Goal: Task Accomplishment & Management: Use online tool/utility

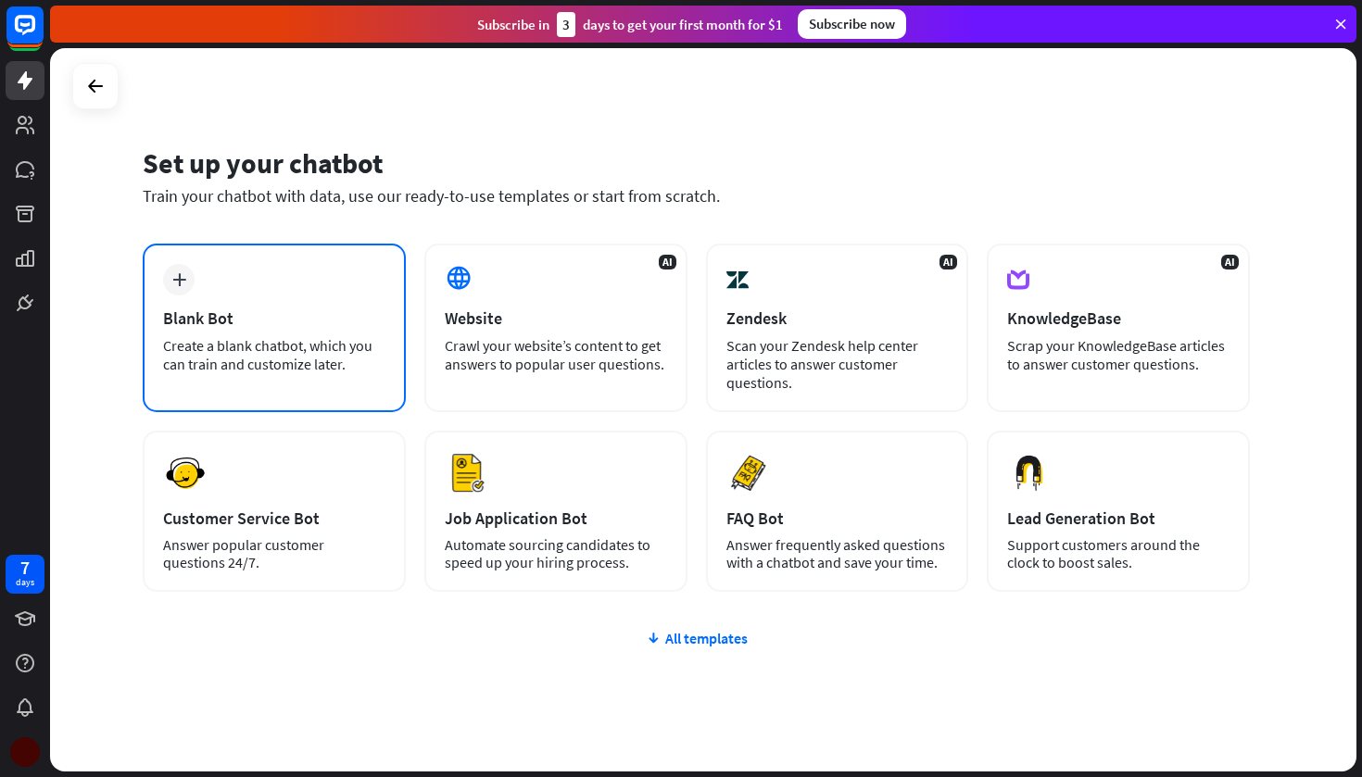
click at [242, 320] on div "Blank Bot" at bounding box center [274, 318] width 222 height 21
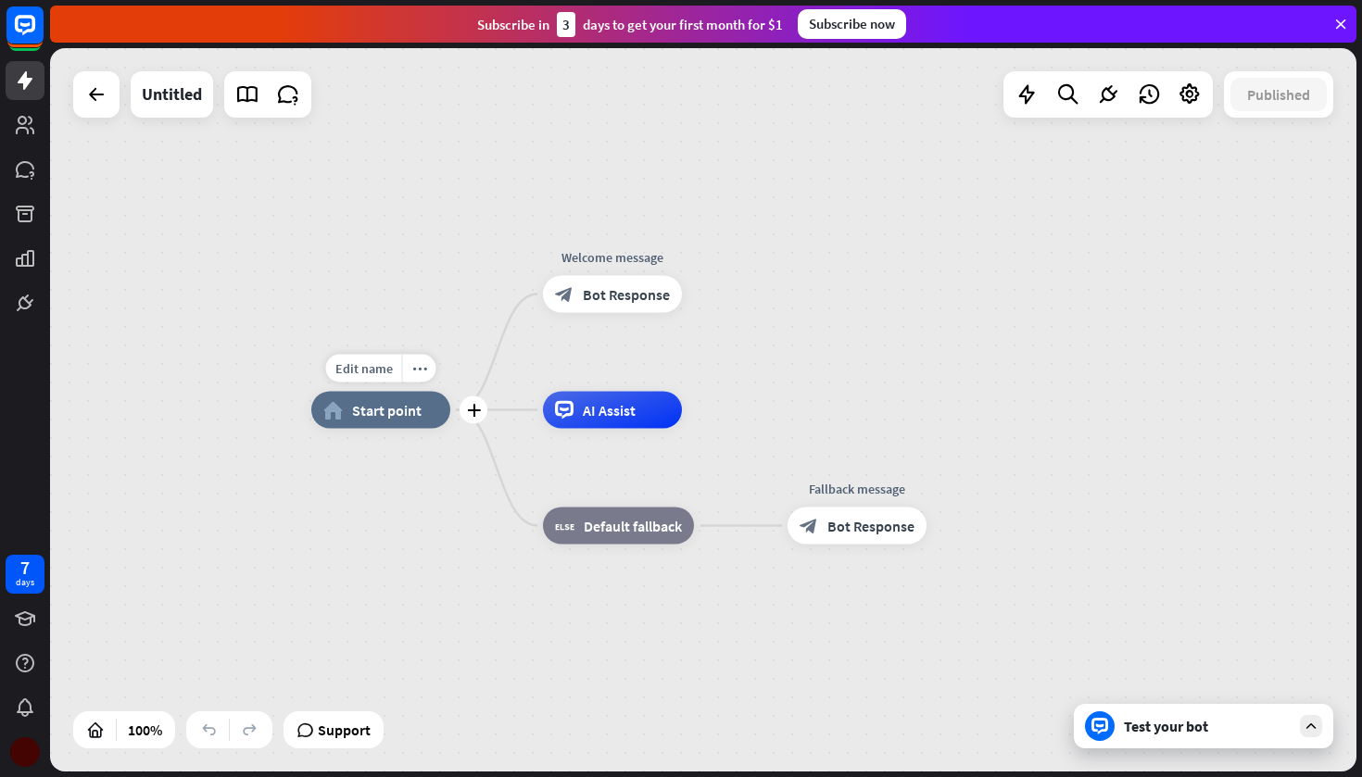
click at [375, 402] on span "Start point" at bounding box center [386, 410] width 69 height 19
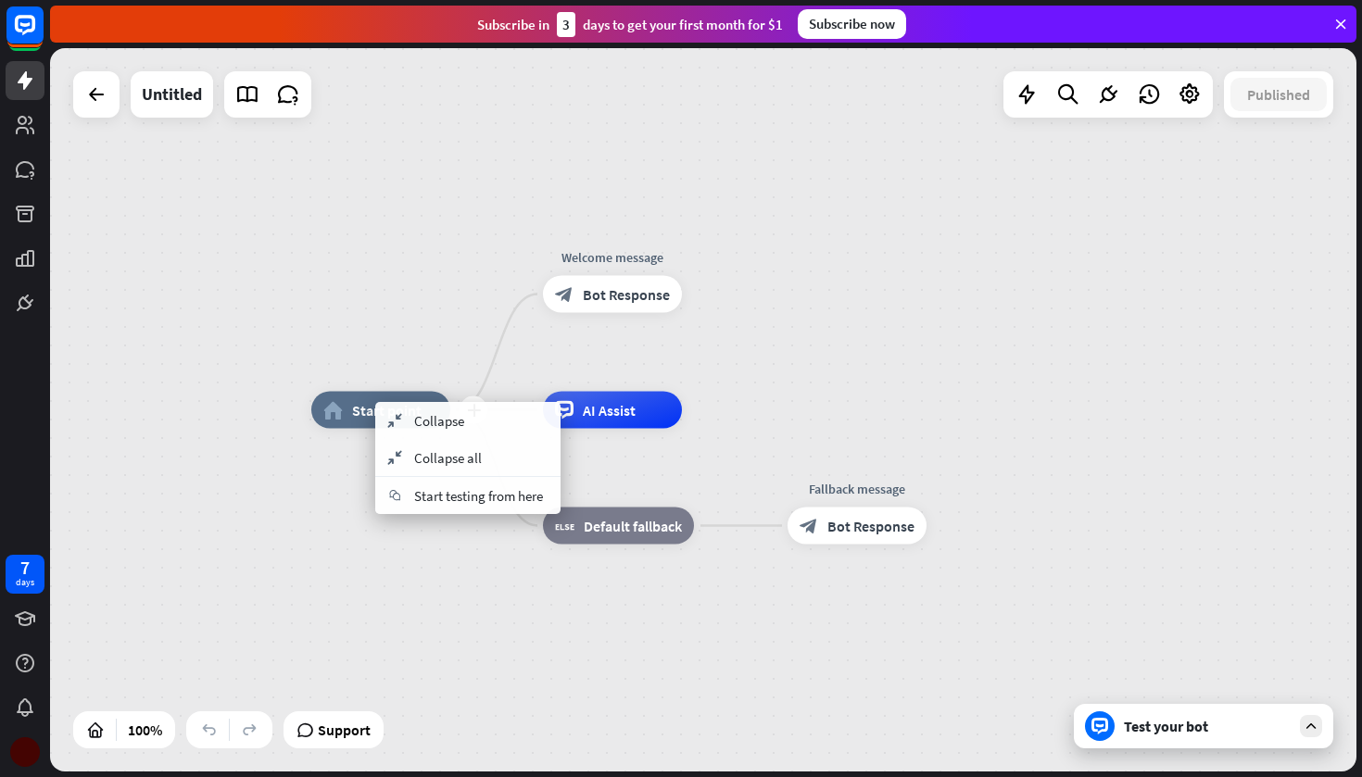
click at [350, 408] on div "home_2 Start point" at bounding box center [380, 410] width 139 height 37
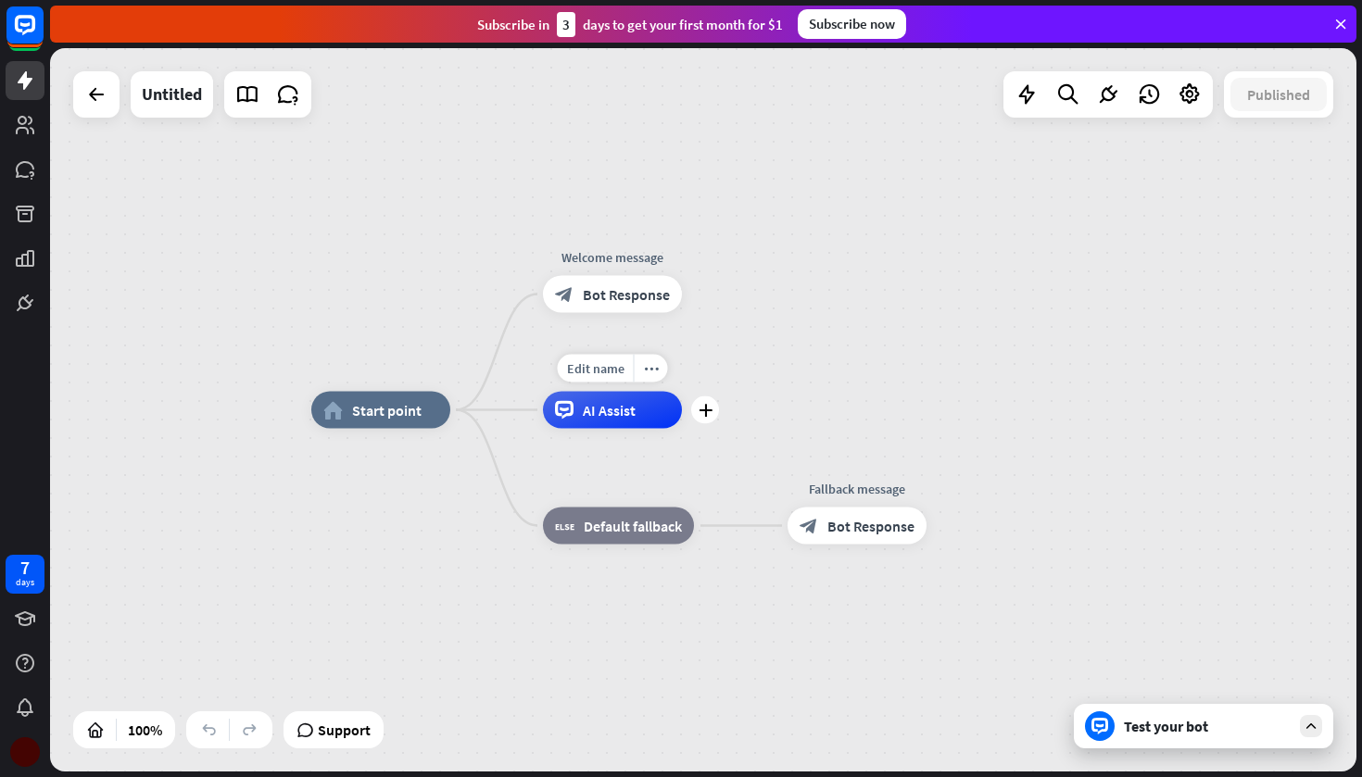
click at [561, 409] on icon at bounding box center [563, 410] width 9 height 4
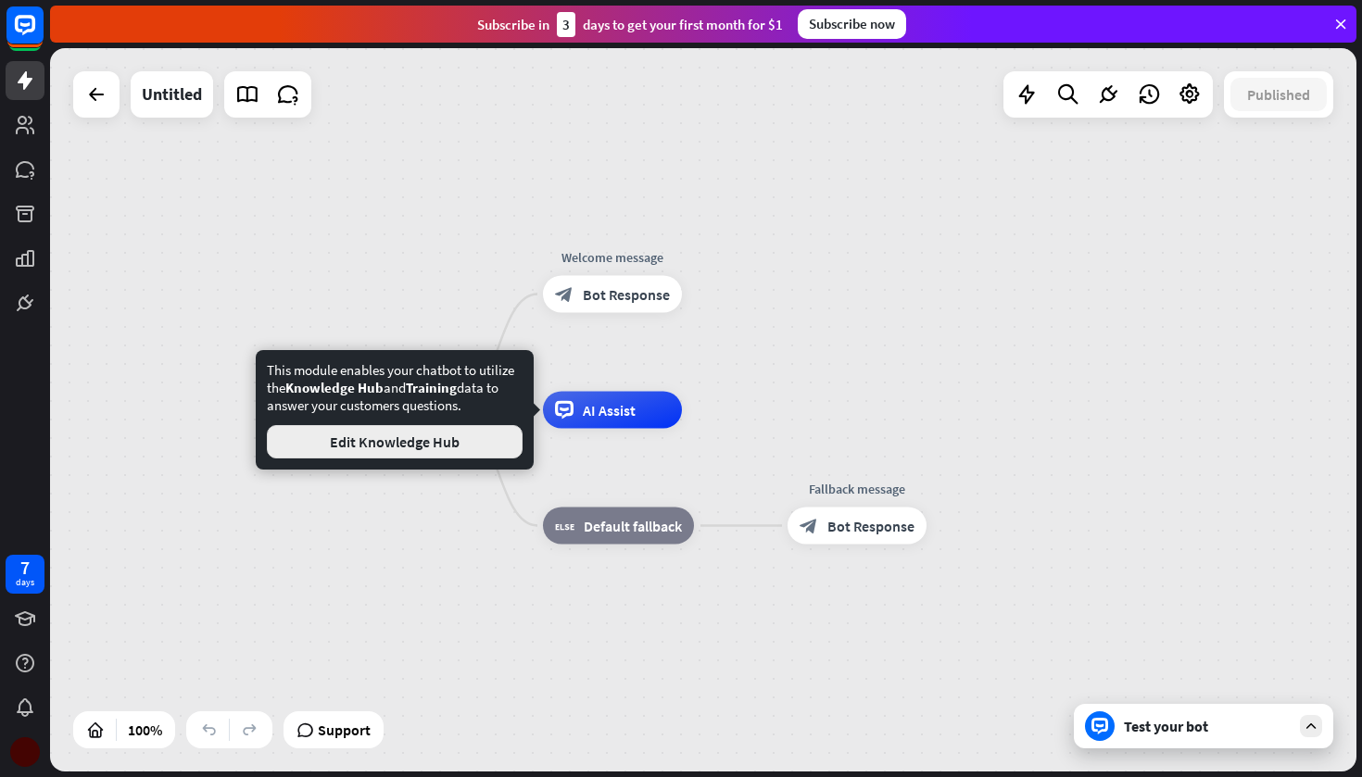
click at [454, 433] on button "Edit Knowledge Hub" at bounding box center [395, 441] width 256 height 33
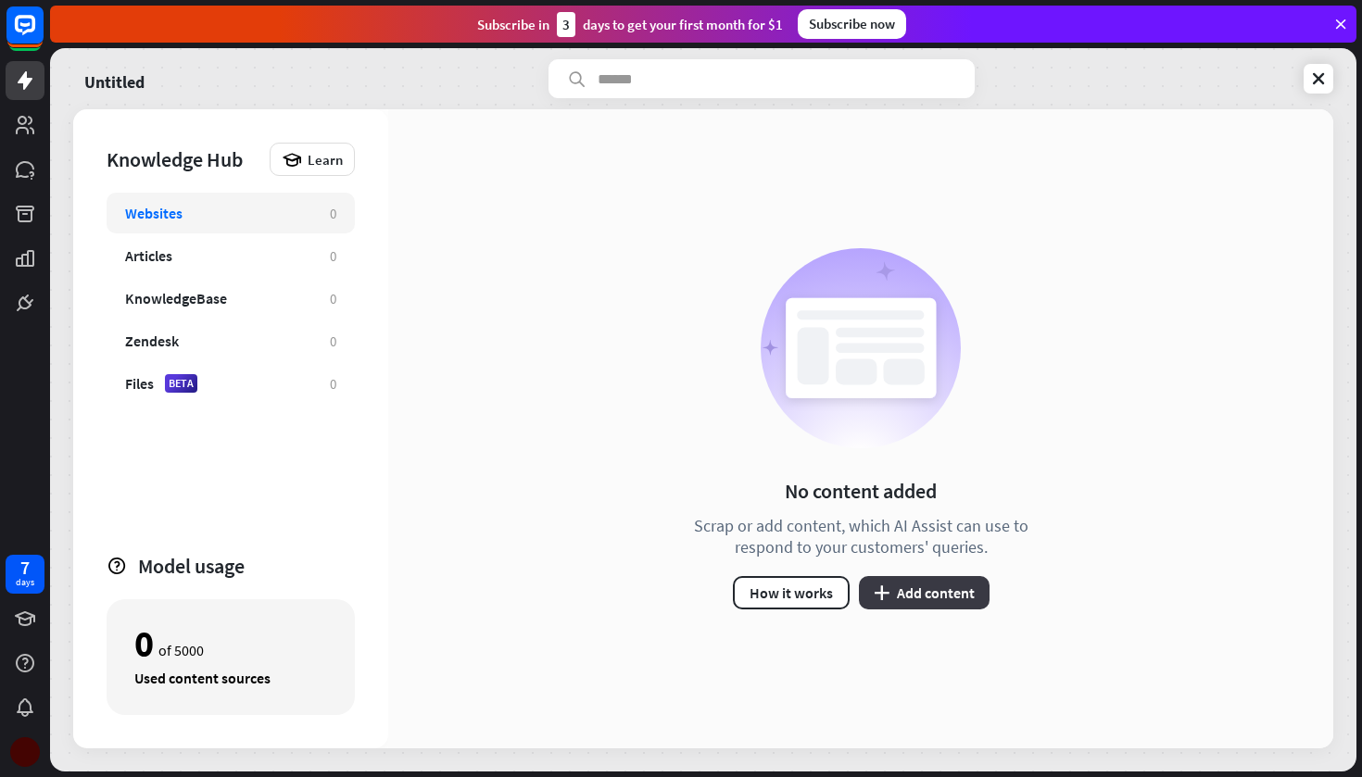
click at [865, 592] on button "plus Add content" at bounding box center [924, 592] width 131 height 33
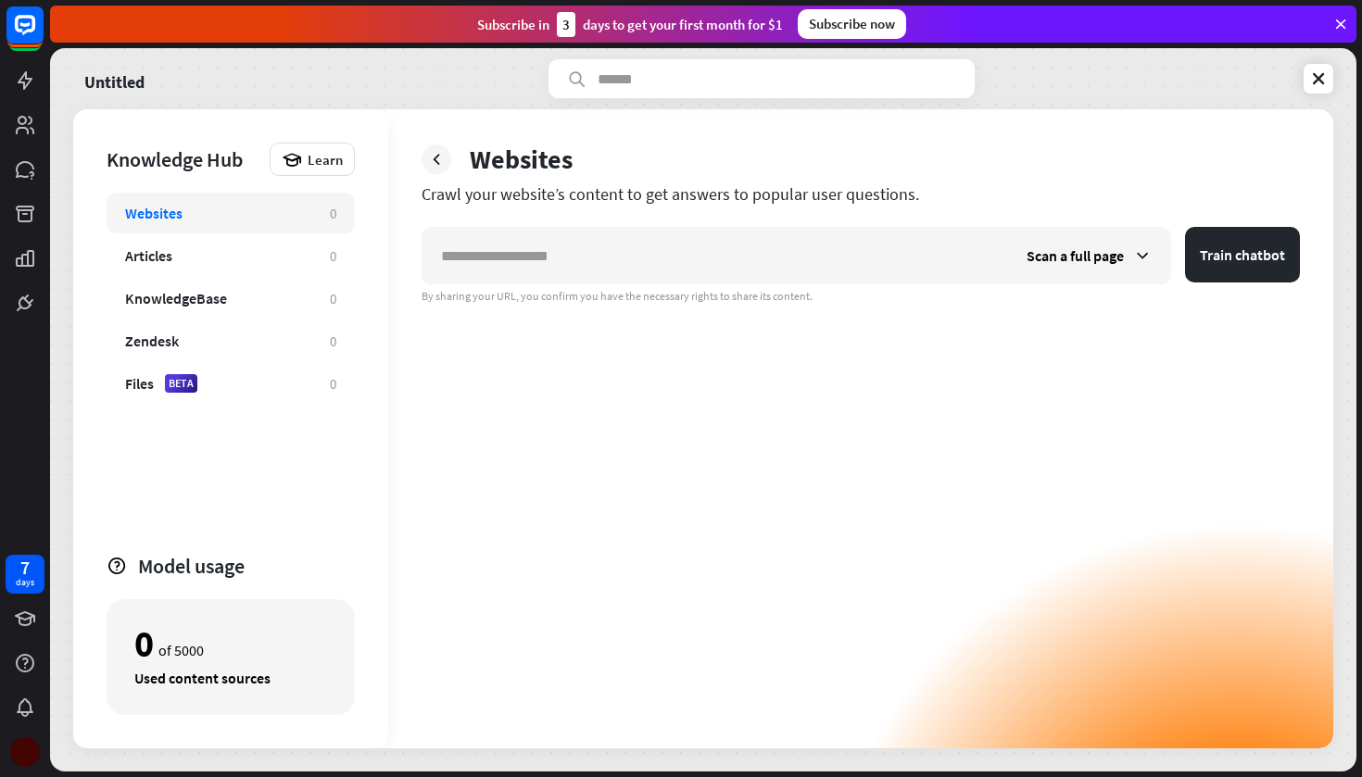
click at [2, 84] on div at bounding box center [25, 161] width 50 height 322
click at [6, 84] on link at bounding box center [25, 80] width 39 height 39
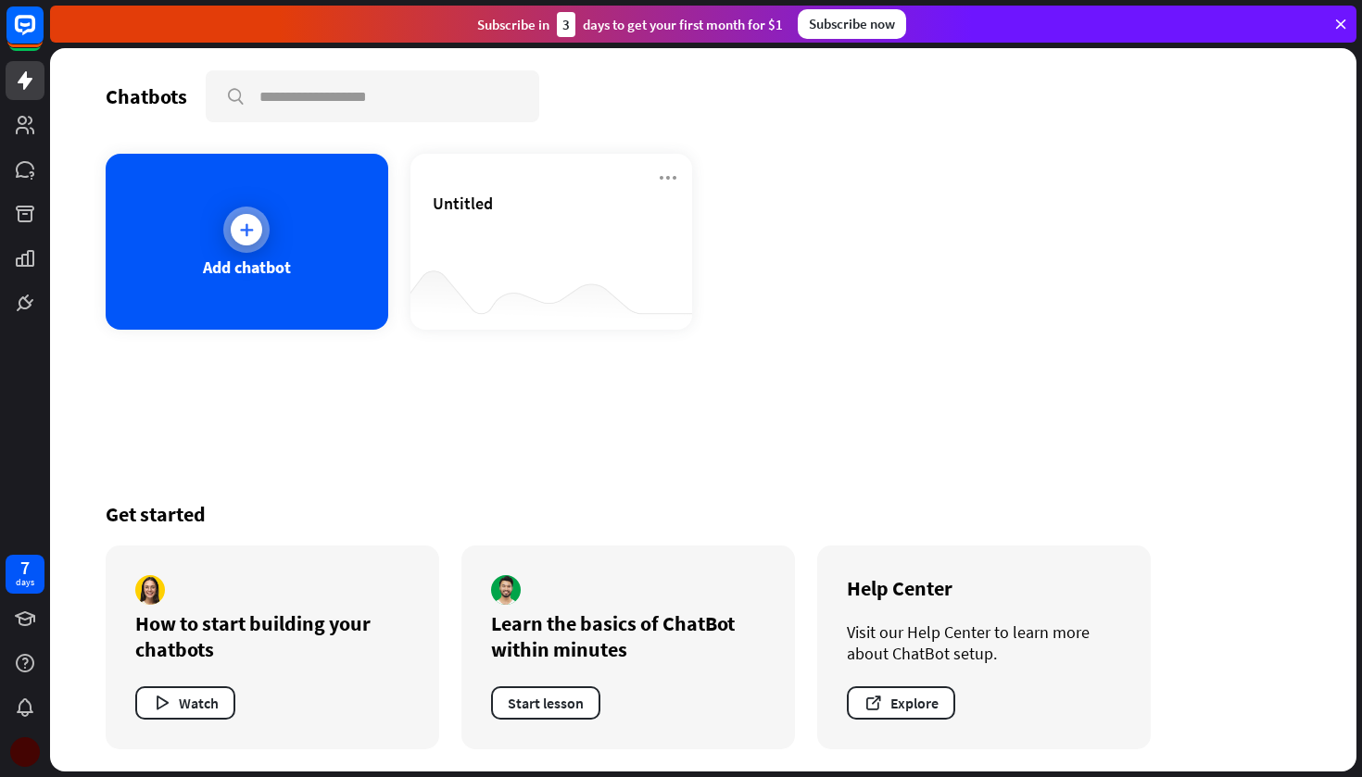
click at [246, 255] on div "Add chatbot" at bounding box center [247, 242] width 283 height 176
